Goal: Task Accomplishment & Management: Complete application form

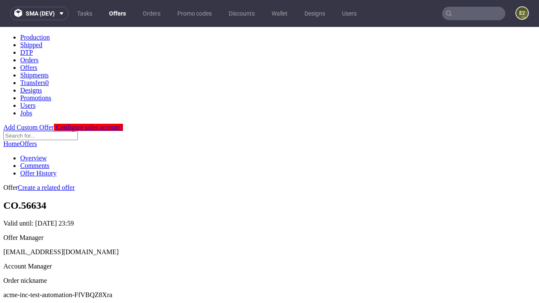
scroll to position [83, 0]
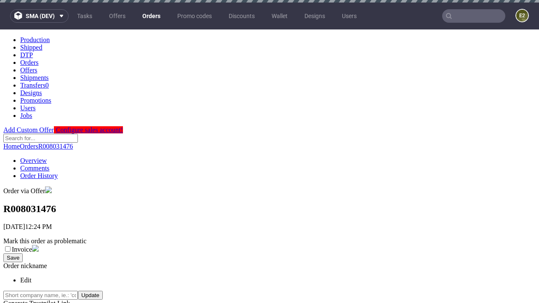
scroll to position [191, 0]
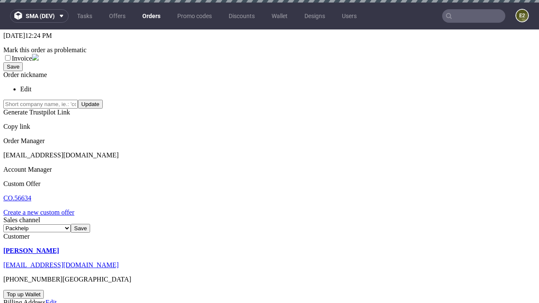
click at [43, 209] on link "Create a new custom offer" at bounding box center [38, 212] width 71 height 7
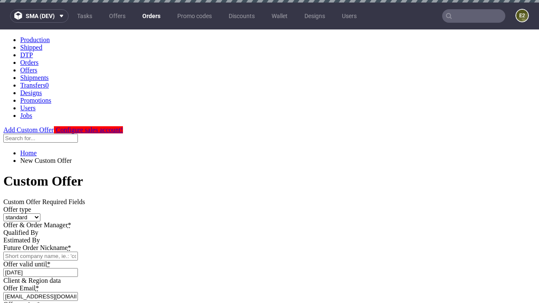
scroll to position [0, 0]
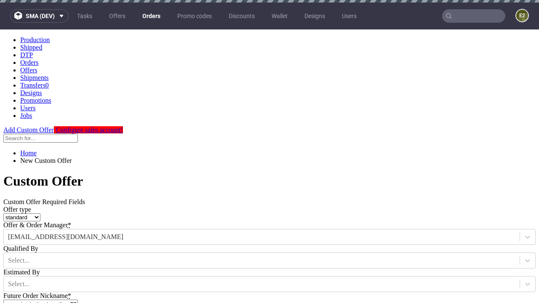
type input "acme-inc-test-automation-FfVBQZ8Xra"
type input "2025-08-20"
type input "e2e-user-LlzKBfBpbv@test.com"
select select "gb"
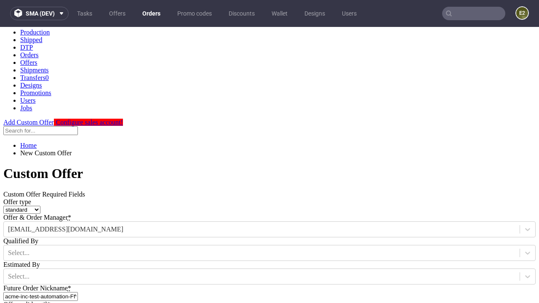
type input "e2e-user-LlzKBfBpbv@test.com"
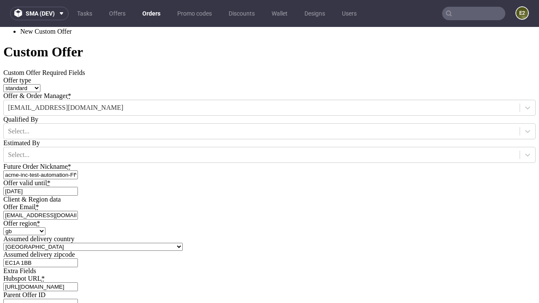
scroll to position [287, 0]
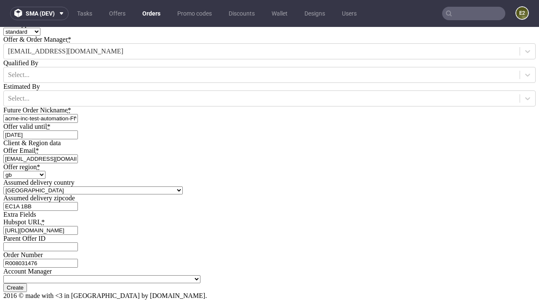
type input "[URL][DOMAIN_NAME]"
click at [27, 283] on input "Create" at bounding box center [15, 287] width 24 height 9
type input "Please wait..."
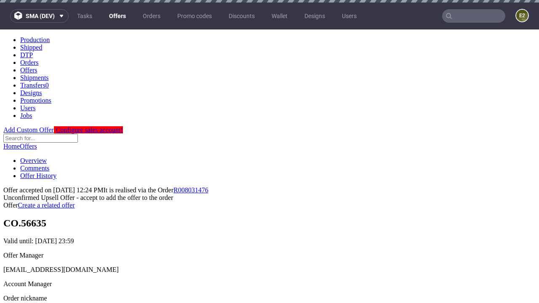
scroll to position [3, 0]
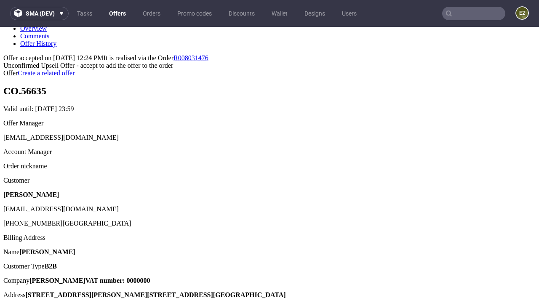
type input "In progress..."
